Goal: Learn about a topic

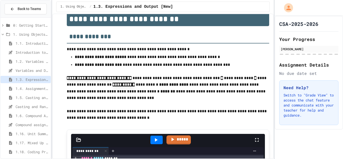
scroll to position [11, 0]
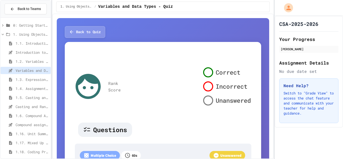
click at [38, 79] on span "1.3. Expressions and Output [New]" at bounding box center [32, 79] width 33 height 5
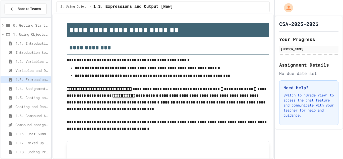
scroll to position [48, 0]
